Goal: Information Seeking & Learning: Understand process/instructions

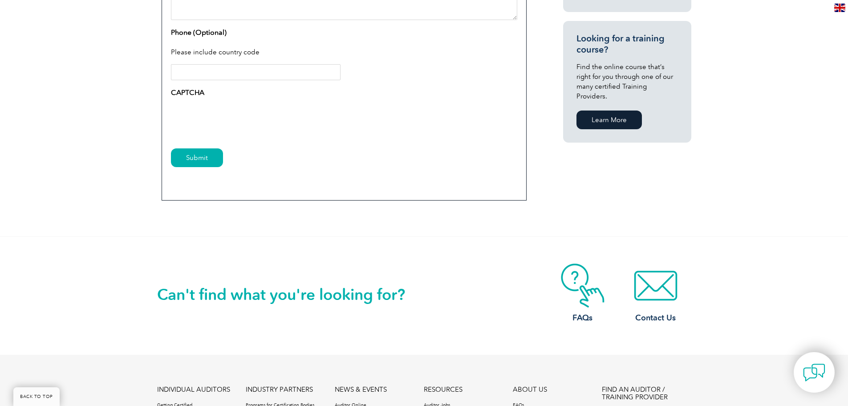
scroll to position [712, 0]
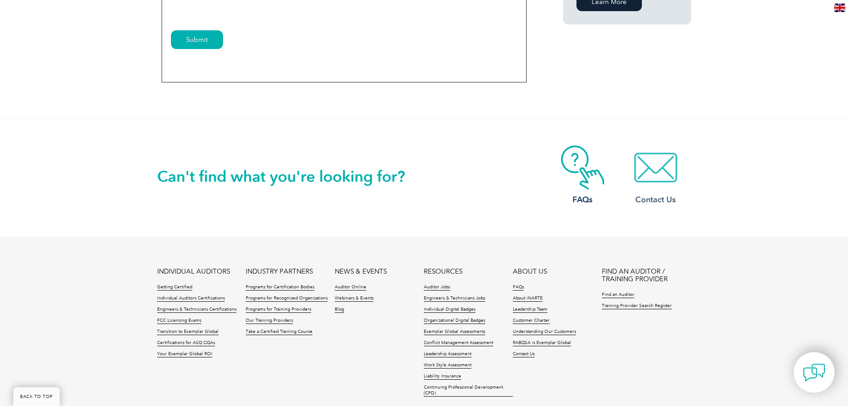
click at [661, 165] on img at bounding box center [655, 167] width 71 height 45
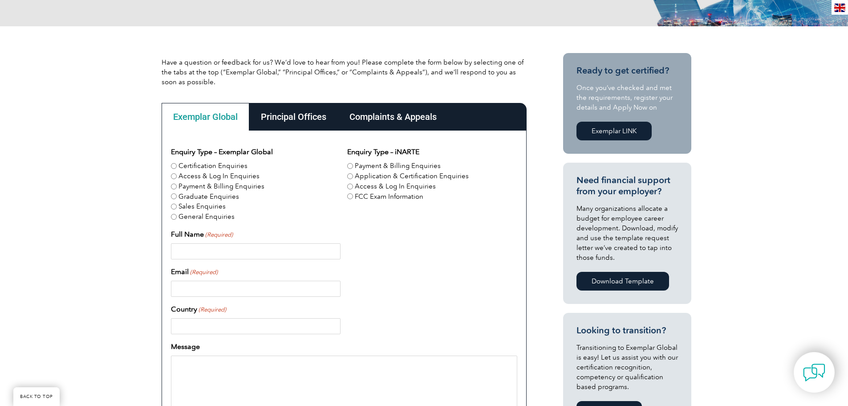
scroll to position [178, 0]
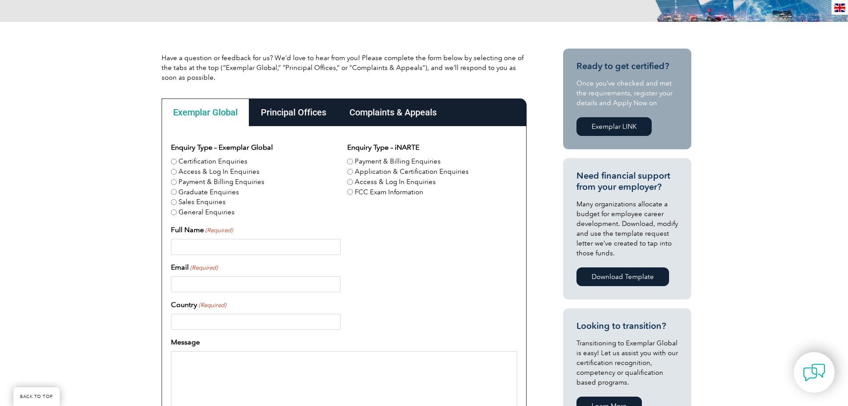
click at [394, 108] on div "Complaints & Appeals" at bounding box center [393, 112] width 110 height 28
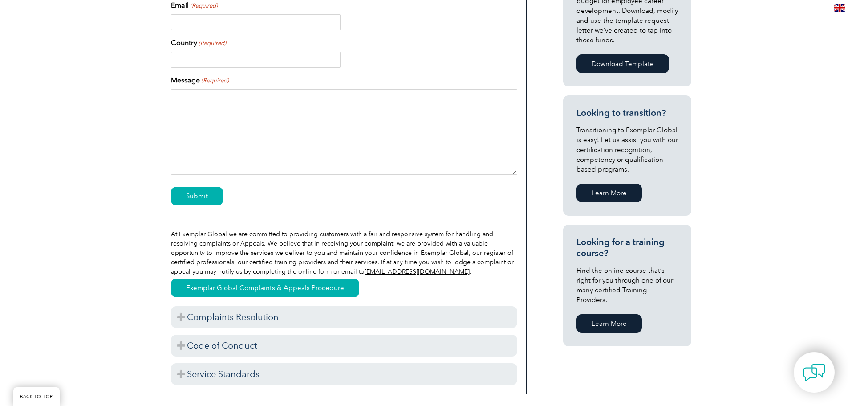
scroll to position [401, 0]
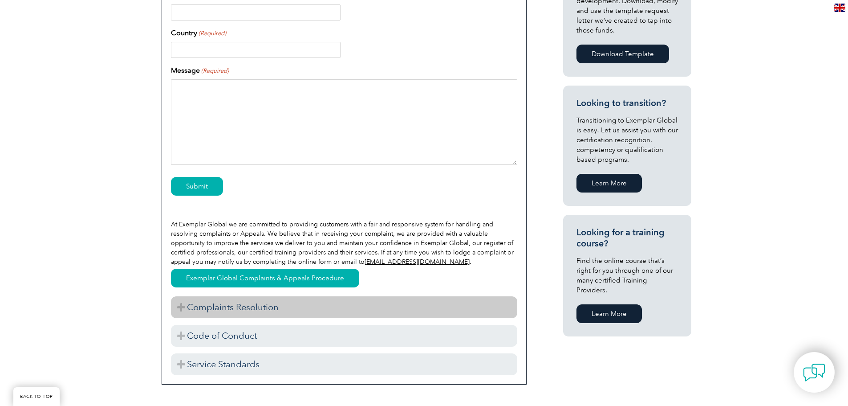
drag, startPoint x: 179, startPoint y: 307, endPoint x: 187, endPoint y: 307, distance: 7.6
click at [179, 307] on h3 "Complaints Resolution" at bounding box center [344, 307] width 346 height 22
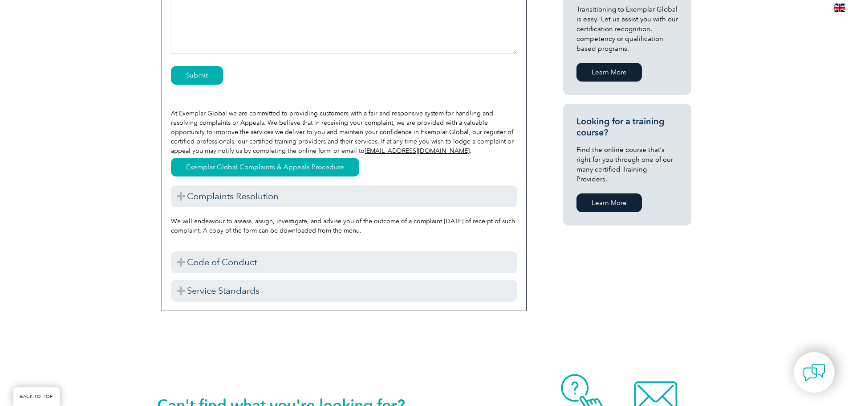
scroll to position [534, 0]
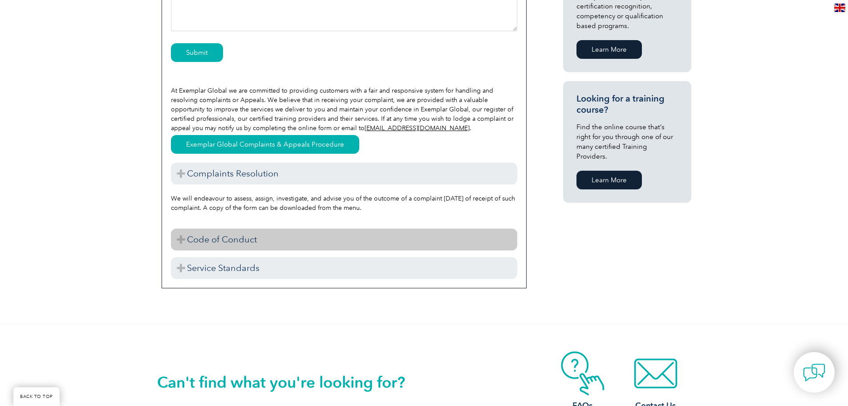
click at [179, 238] on h3 "Code of Conduct" at bounding box center [344, 239] width 346 height 22
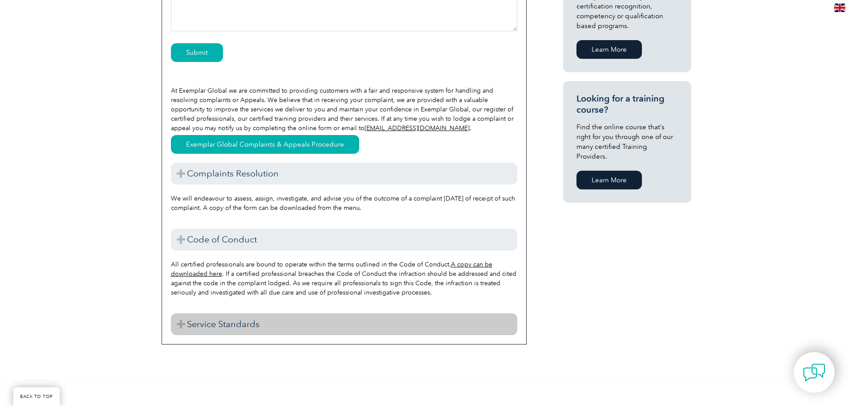
click at [181, 324] on h3 "Service Standards" at bounding box center [344, 324] width 346 height 22
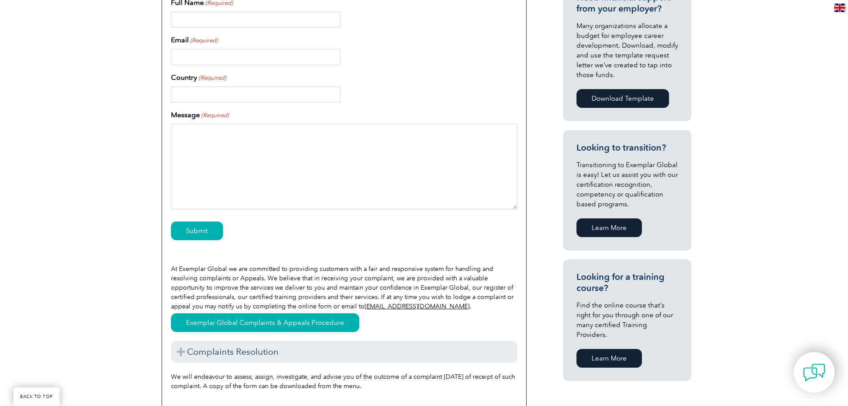
scroll to position [45, 0]
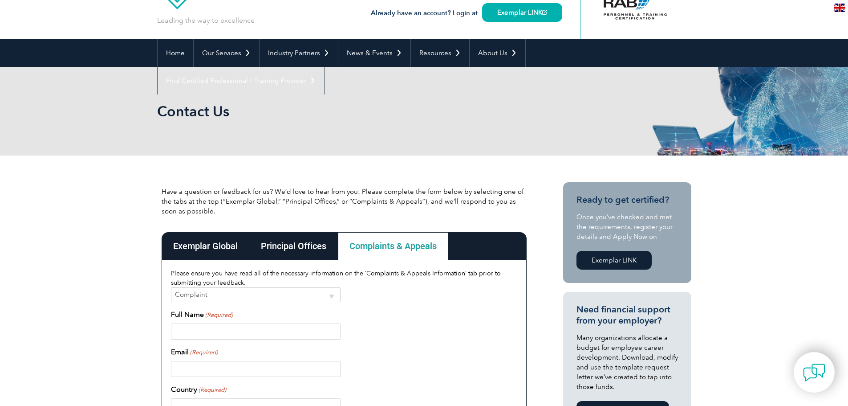
click at [314, 244] on div "Principal Offices" at bounding box center [293, 246] width 89 height 28
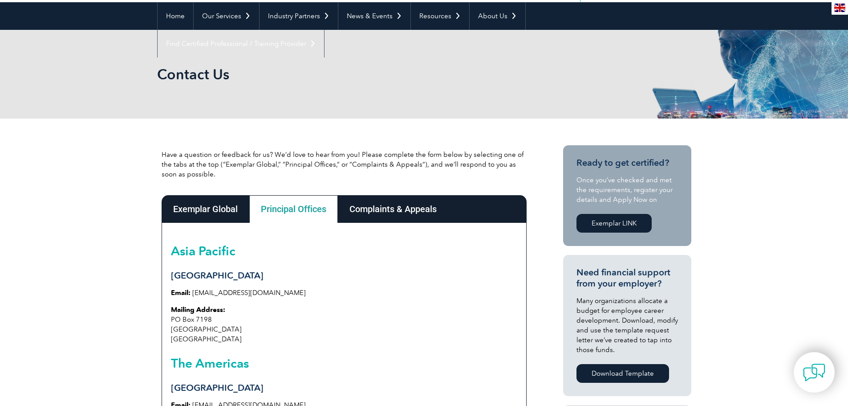
scroll to position [223, 0]
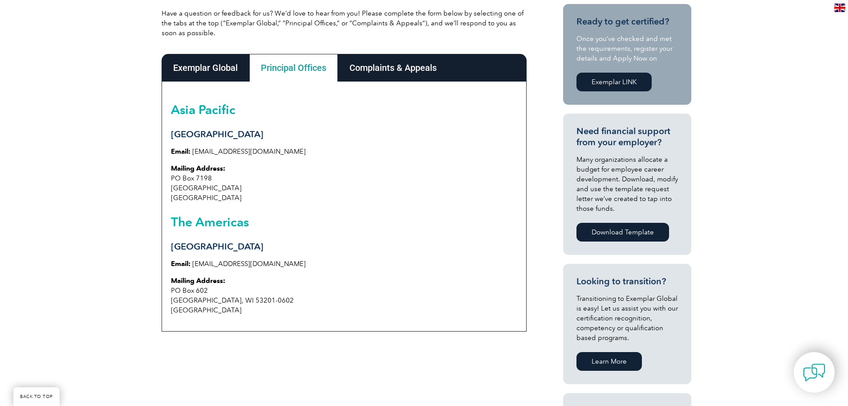
click at [222, 69] on div "Exemplar Global" at bounding box center [206, 68] width 88 height 28
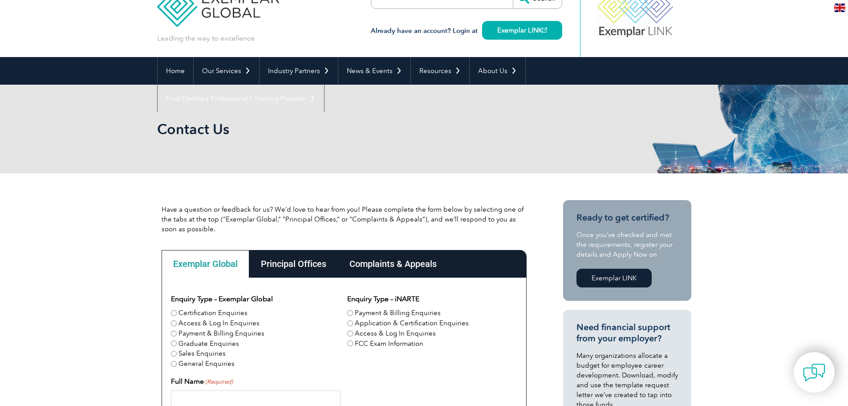
scroll to position [0, 0]
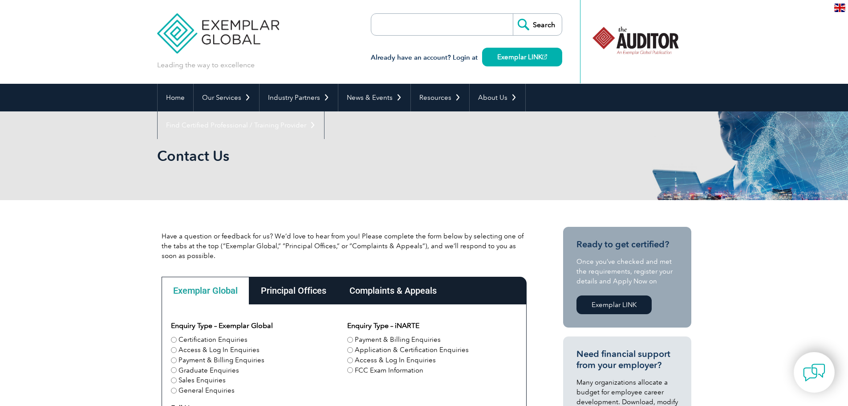
click at [307, 296] on div "Principal Offices" at bounding box center [293, 290] width 89 height 28
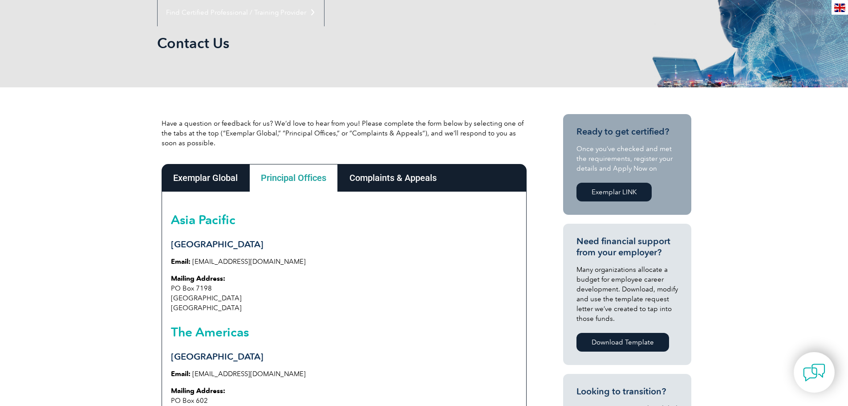
scroll to position [178, 0]
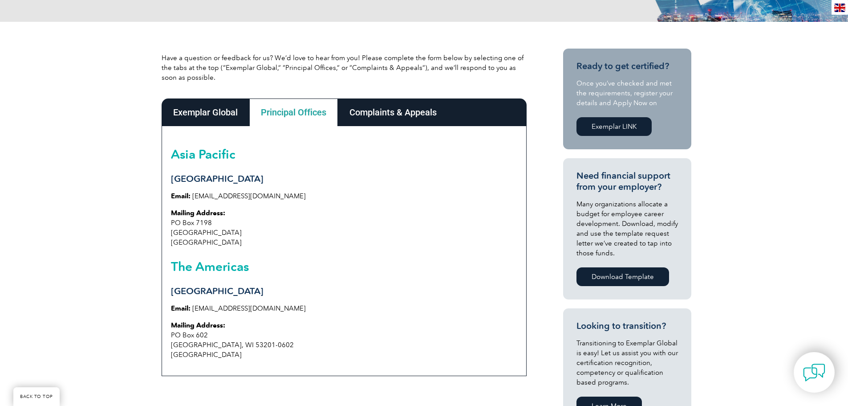
click at [375, 118] on div "Complaints & Appeals" at bounding box center [393, 112] width 110 height 28
